Goal: Find contact information: Find contact information

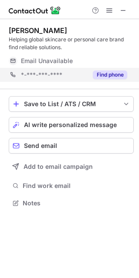
scroll to position [197, 139]
click at [125, 71] on button "Find phone" at bounding box center [110, 74] width 34 height 9
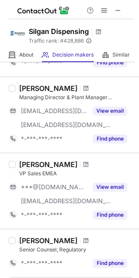
scroll to position [662, 0]
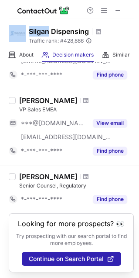
drag, startPoint x: 49, startPoint y: 31, endPoint x: 27, endPoint y: 27, distance: 22.5
click at [27, 27] on div "Silgan Dispensing Traffic rank: # 428,886 Global website ranking" at bounding box center [69, 33] width 139 height 29
copy div "Silgan"
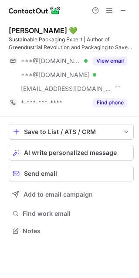
scroll to position [225, 139]
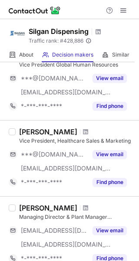
scroll to position [693, 0]
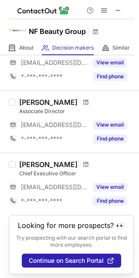
scroll to position [586, 0]
